Goal: Complete application form: Complete application form

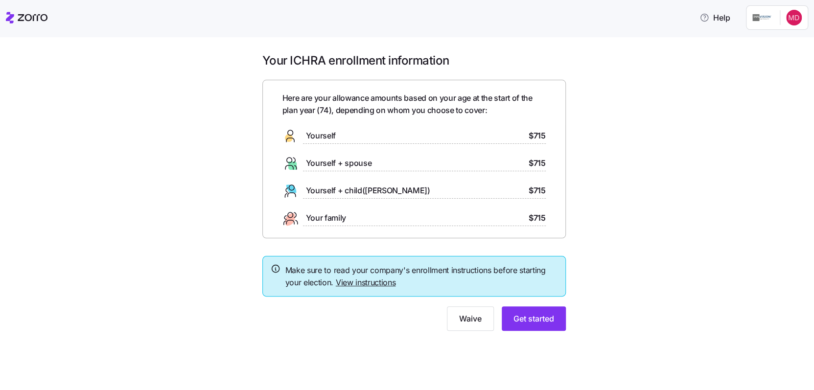
click at [378, 280] on link "View instructions" at bounding box center [366, 282] width 60 height 10
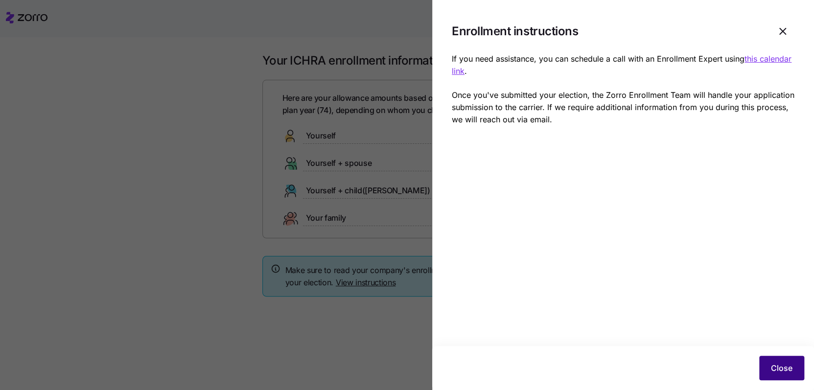
click at [785, 366] on span "Close" at bounding box center [782, 368] width 22 height 12
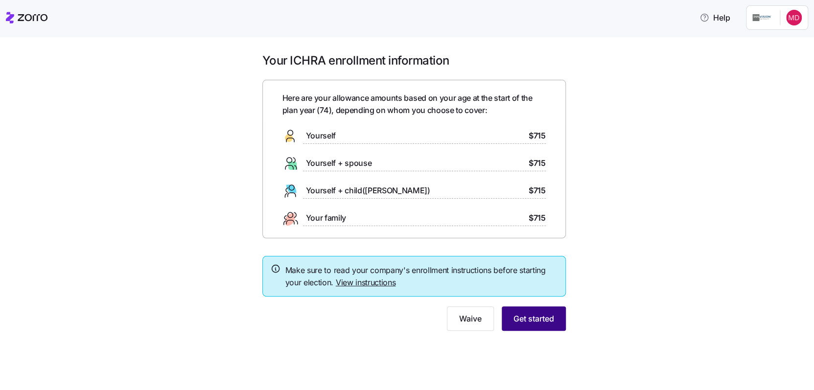
click at [537, 320] on span "Get started" at bounding box center [533, 319] width 41 height 12
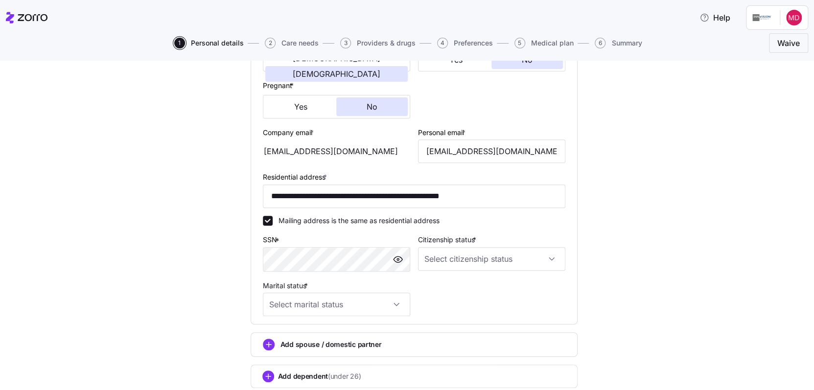
scroll to position [245, 0]
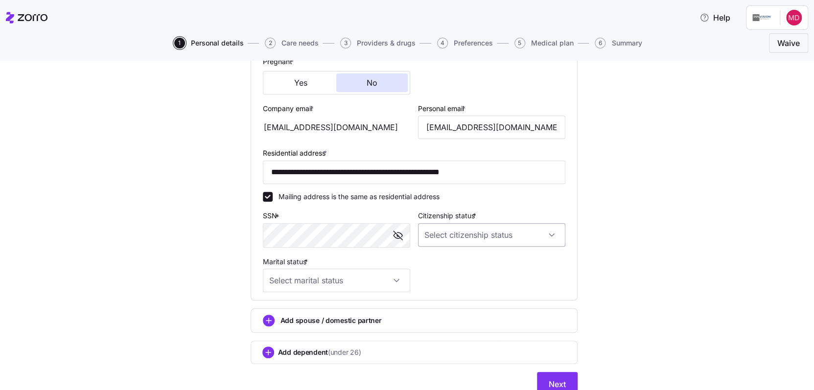
click at [461, 236] on input "Citizenship status *" at bounding box center [491, 234] width 147 height 23
click at [445, 262] on span "[DEMOGRAPHIC_DATA] citizen" at bounding box center [475, 266] width 99 height 11
type input "[DEMOGRAPHIC_DATA] citizen"
click at [393, 281] on input "Marital status *" at bounding box center [336, 280] width 147 height 23
click at [288, 334] on span "Married" at bounding box center [283, 332] width 25 height 11
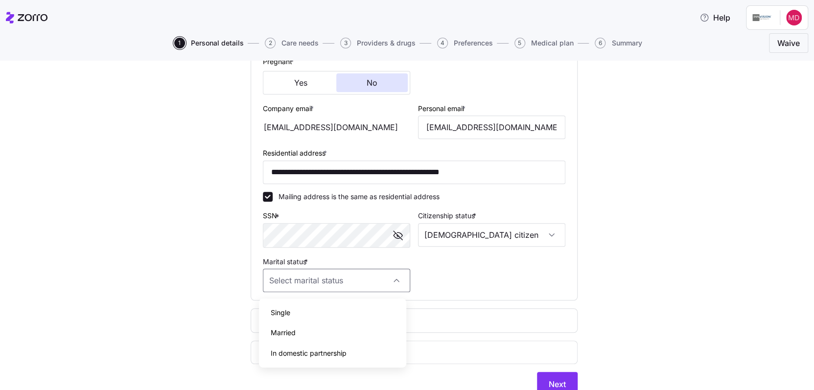
type input "Married"
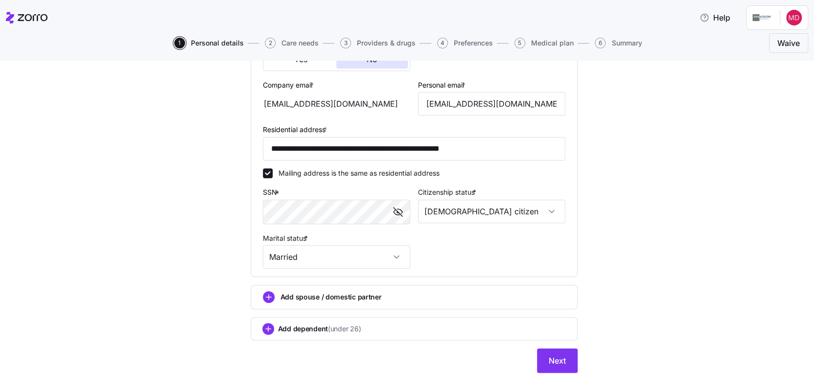
scroll to position [288, 0]
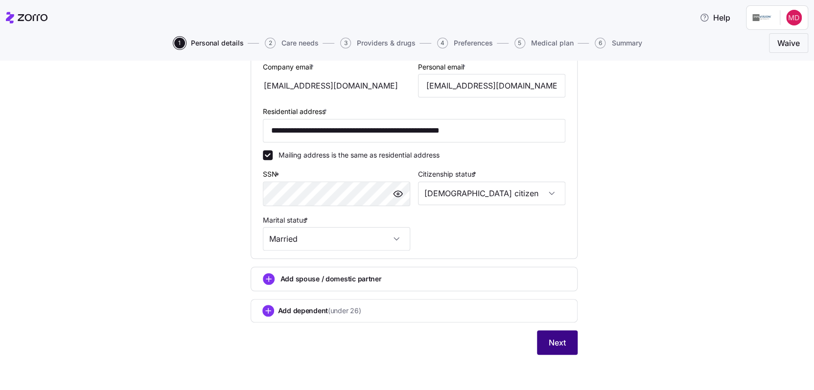
click at [552, 340] on span "Next" at bounding box center [557, 343] width 17 height 12
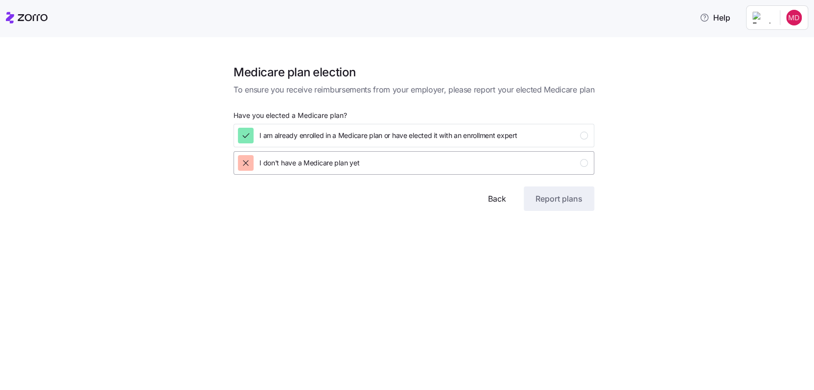
click at [243, 169] on div "button" at bounding box center [246, 163] width 16 height 16
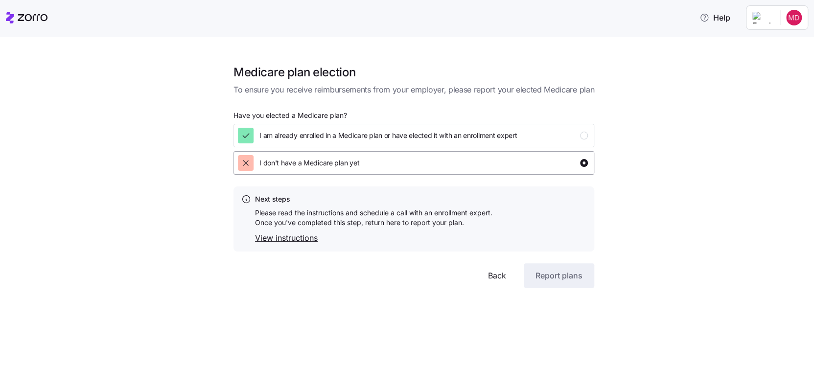
click at [246, 162] on icon "button" at bounding box center [246, 163] width 10 height 10
click at [582, 164] on div "button" at bounding box center [584, 163] width 8 height 8
click at [251, 136] on icon "button" at bounding box center [246, 136] width 10 height 10
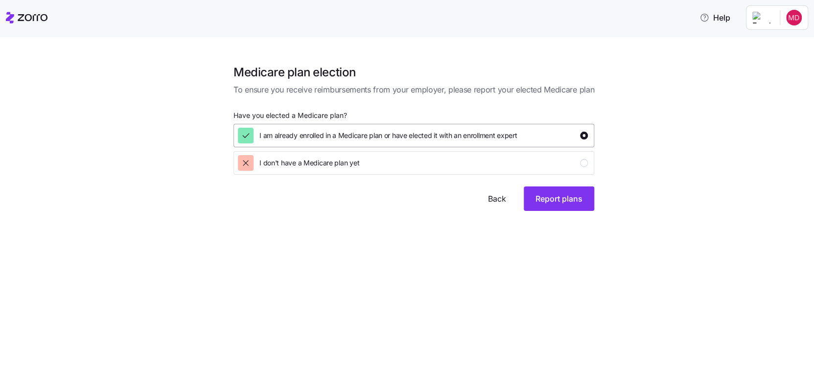
click at [584, 135] on div "button" at bounding box center [584, 136] width 8 height 8
click at [247, 135] on icon "button" at bounding box center [246, 136] width 10 height 10
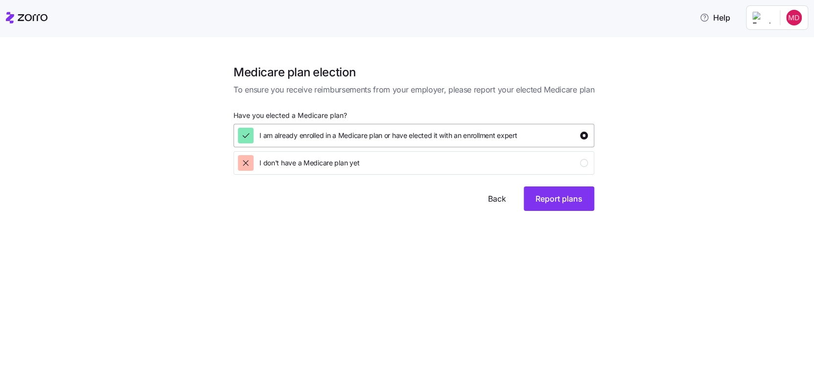
click at [247, 135] on icon "button" at bounding box center [246, 136] width 10 height 10
click at [247, 161] on icon "button" at bounding box center [246, 163] width 10 height 10
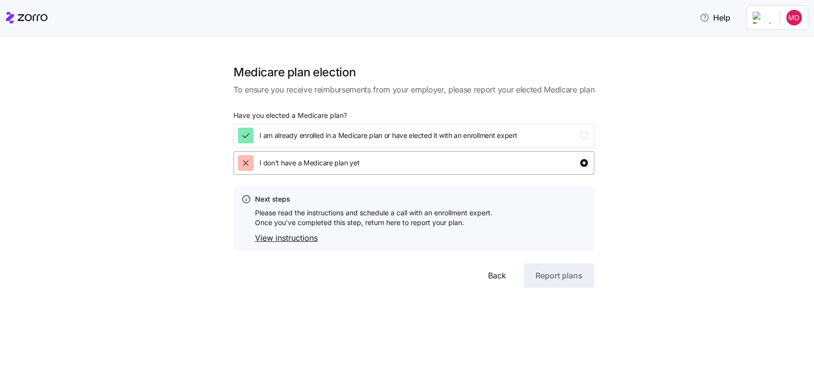
click at [247, 161] on icon "button" at bounding box center [246, 163] width 10 height 10
click at [279, 236] on link "View instructions" at bounding box center [373, 238] width 237 height 12
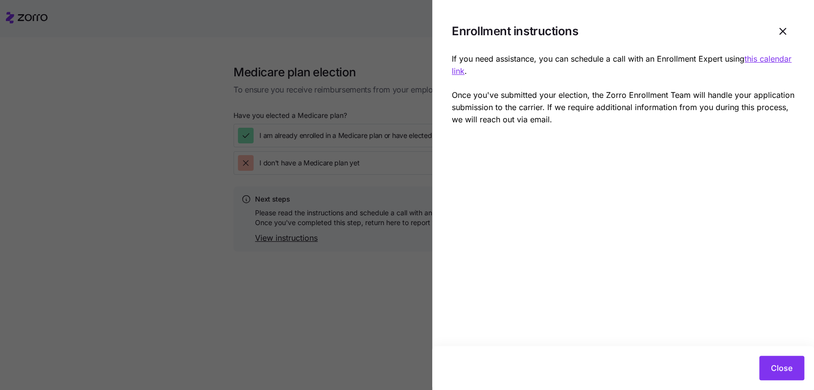
click at [279, 236] on div at bounding box center [407, 195] width 814 height 390
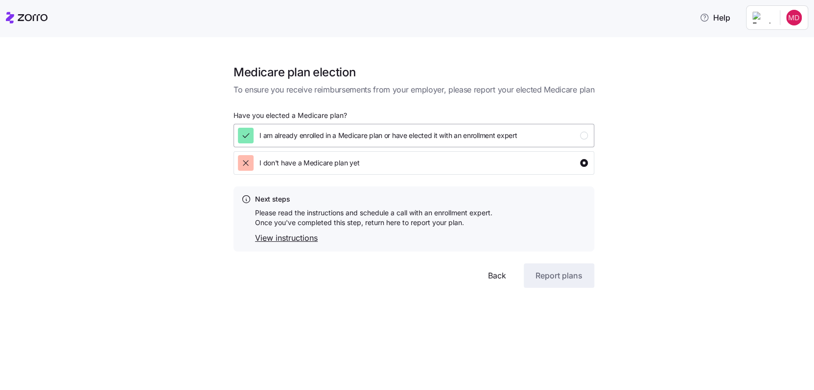
click at [586, 135] on div "button" at bounding box center [584, 136] width 8 height 8
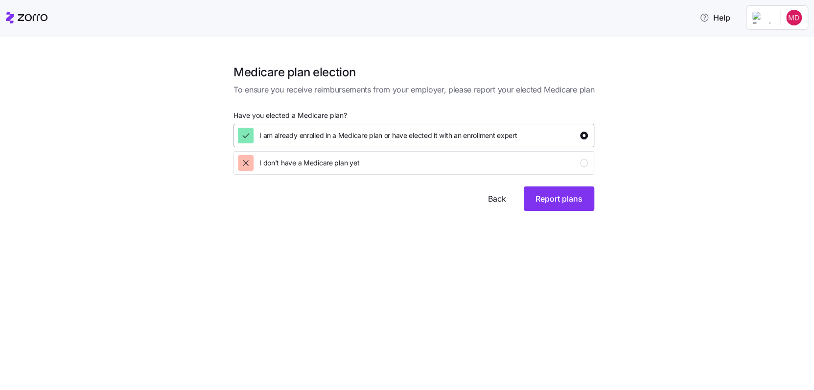
click at [583, 133] on div "button" at bounding box center [584, 136] width 8 height 8
click at [250, 135] on icon "button" at bounding box center [246, 136] width 10 height 10
click at [245, 160] on icon "button" at bounding box center [246, 163] width 10 height 10
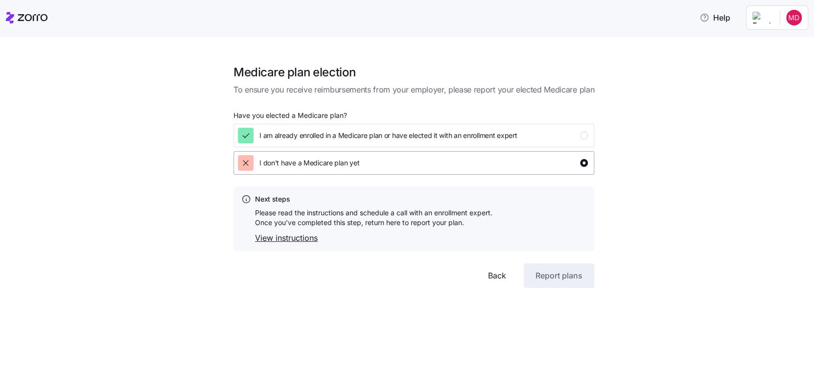
click at [245, 160] on icon "button" at bounding box center [246, 163] width 10 height 10
click at [585, 137] on div "button" at bounding box center [584, 136] width 8 height 8
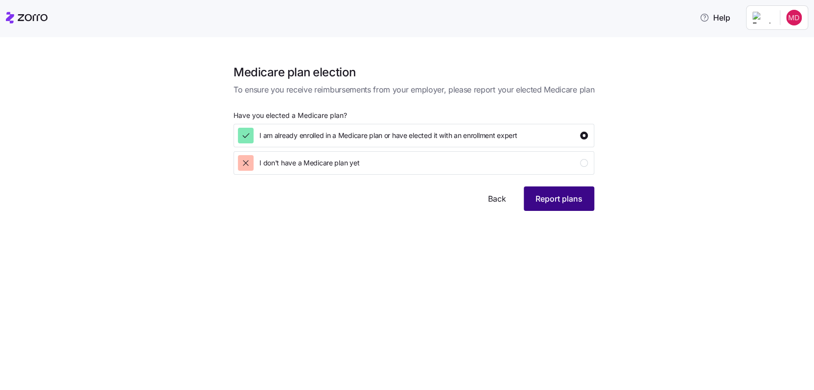
click at [547, 201] on span "Report plans" at bounding box center [558, 199] width 47 height 12
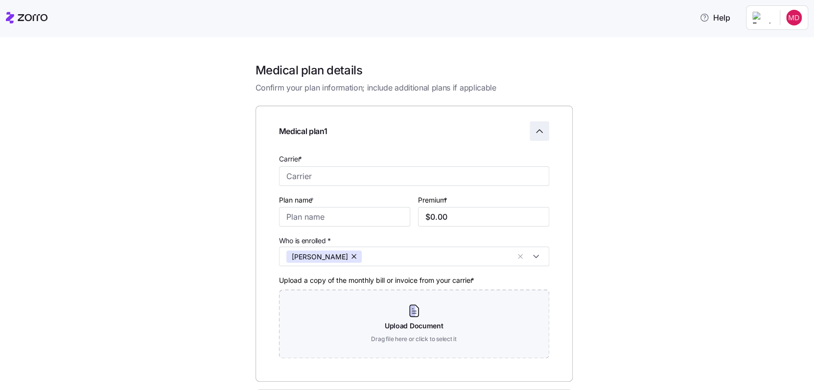
click at [535, 129] on icon "Collapse employee form" at bounding box center [539, 131] width 12 height 12
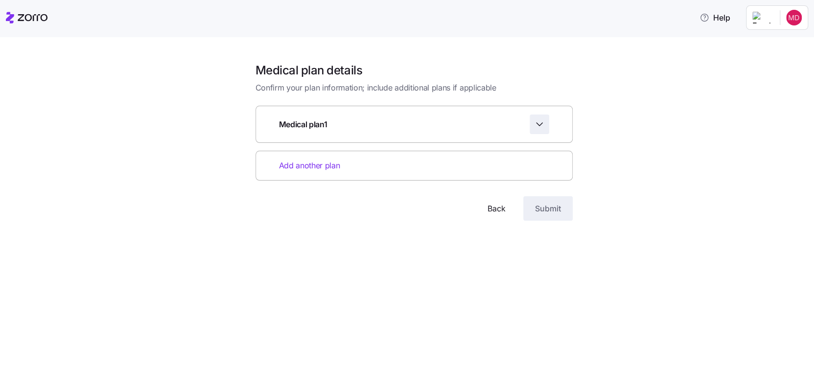
click at [493, 204] on span "Back" at bounding box center [496, 209] width 18 height 12
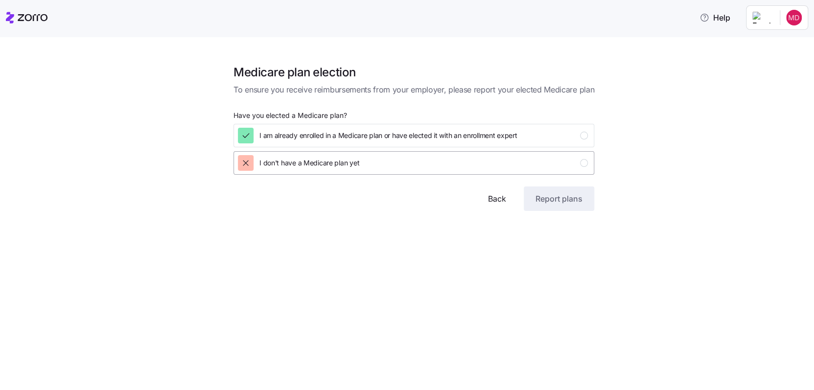
click at [296, 164] on span "I don't have a Medicare plan yet" at bounding box center [309, 163] width 100 height 10
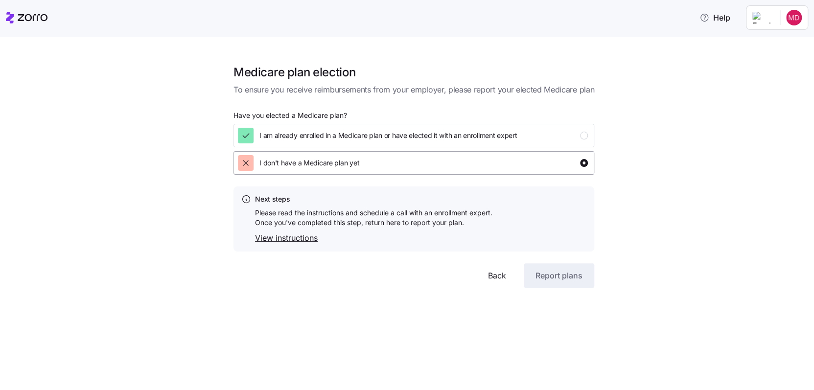
click at [296, 164] on span "I don't have a Medicare plan yet" at bounding box center [309, 163] width 100 height 10
click at [267, 133] on span "I am already enrolled in a Medicare plan or have elected it with an enrollment …" at bounding box center [387, 136] width 257 height 10
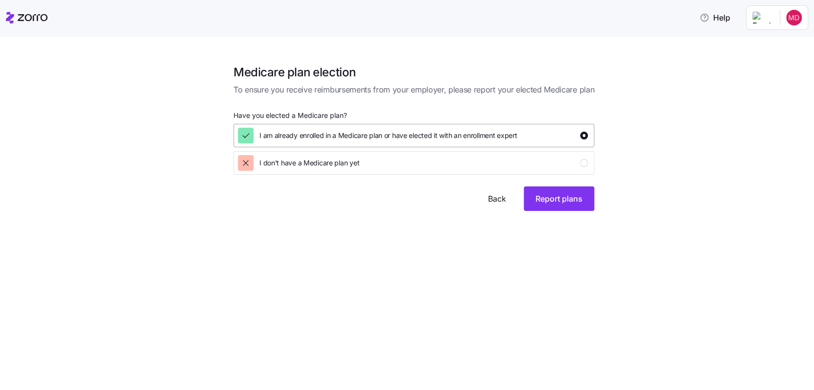
click at [587, 135] on div "button" at bounding box center [584, 136] width 8 height 8
click at [583, 135] on div "button" at bounding box center [584, 136] width 8 height 8
click at [285, 165] on span "I don't have a Medicare plan yet" at bounding box center [309, 163] width 100 height 10
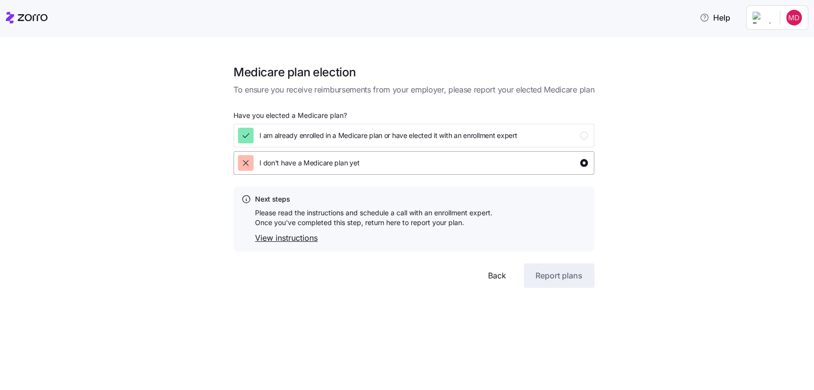
click at [285, 165] on span "I don't have a Medicare plan yet" at bounding box center [309, 163] width 100 height 10
click at [493, 276] on span "Back" at bounding box center [497, 276] width 18 height 12
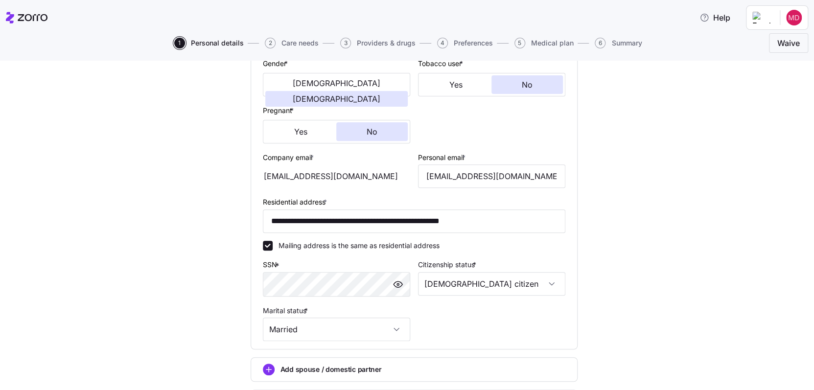
scroll to position [288, 0]
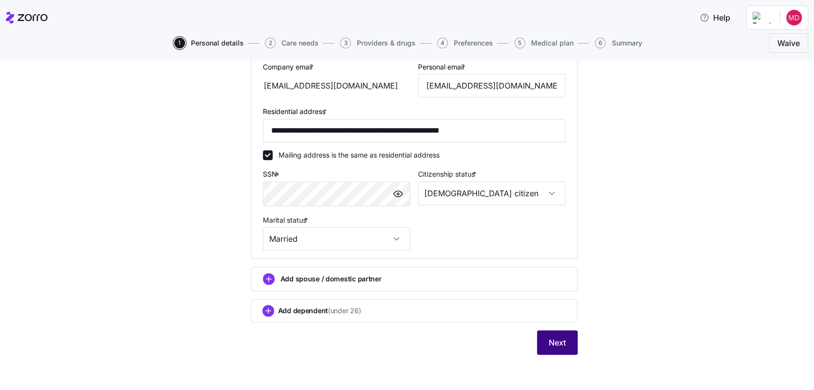
click at [543, 343] on button "Next" at bounding box center [557, 342] width 41 height 24
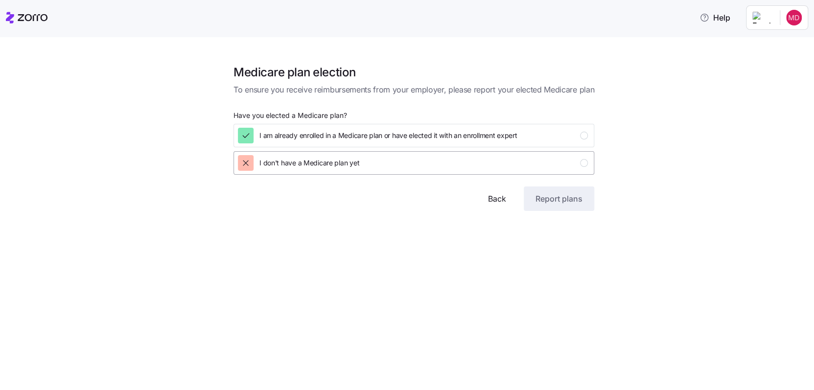
click at [243, 160] on icon "button" at bounding box center [246, 163] width 10 height 10
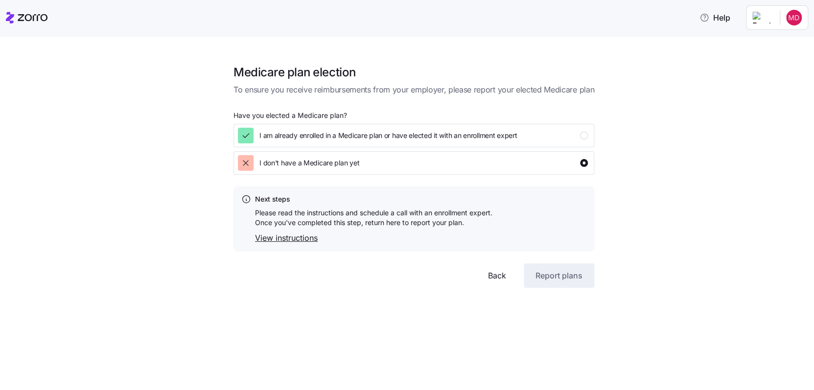
click at [288, 236] on link "View instructions" at bounding box center [373, 238] width 237 height 12
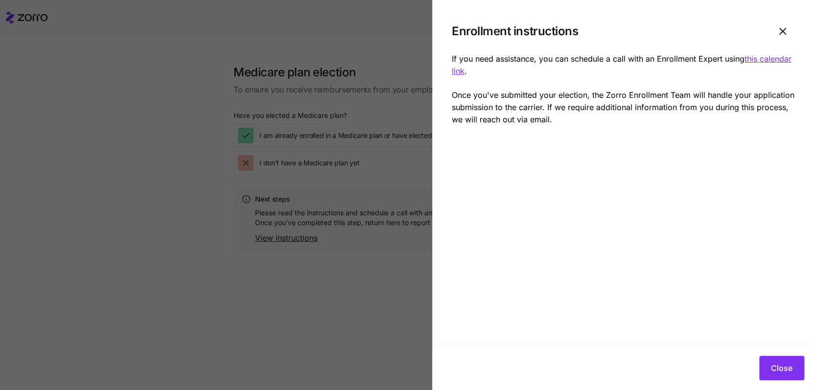
click at [485, 69] on u "this calendar link" at bounding box center [622, 65] width 340 height 22
